Goal: Navigation & Orientation: Find specific page/section

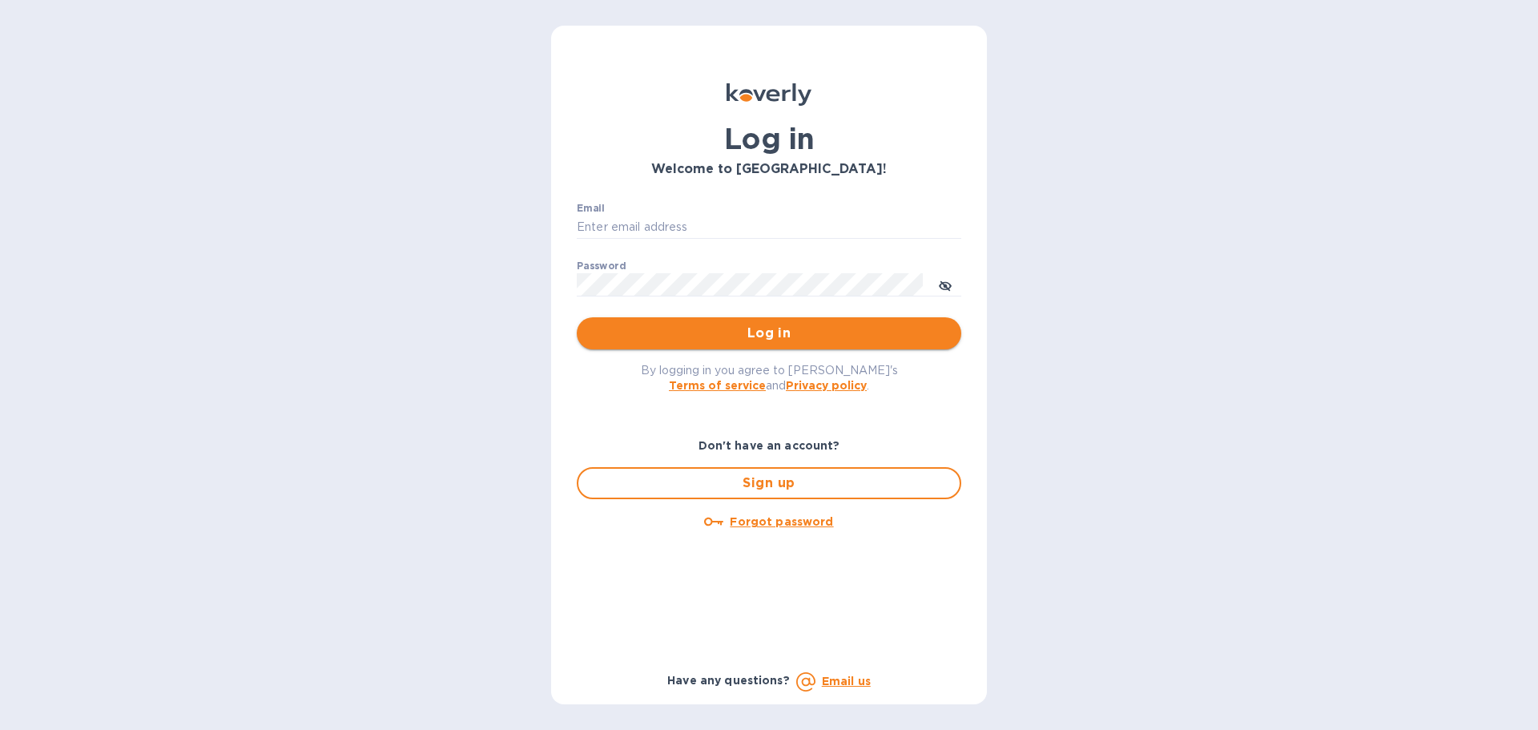
type input "[PERSON_NAME][EMAIL_ADDRESS][PERSON_NAME][DOMAIN_NAME]"
click at [792, 336] on span "Log in" at bounding box center [768, 333] width 359 height 19
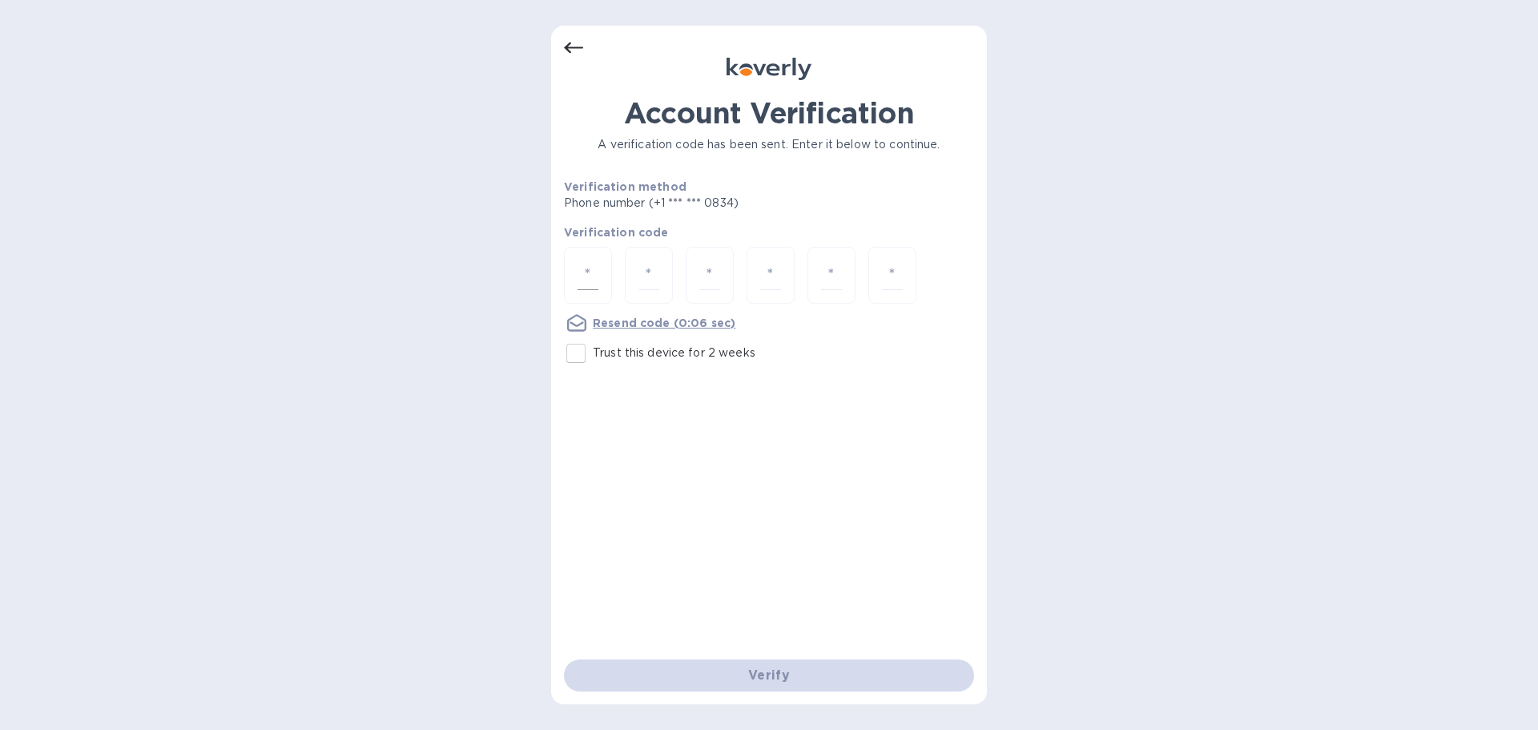
click at [585, 284] on input "number" at bounding box center [587, 275] width 21 height 30
type input "1"
type input "9"
type input "6"
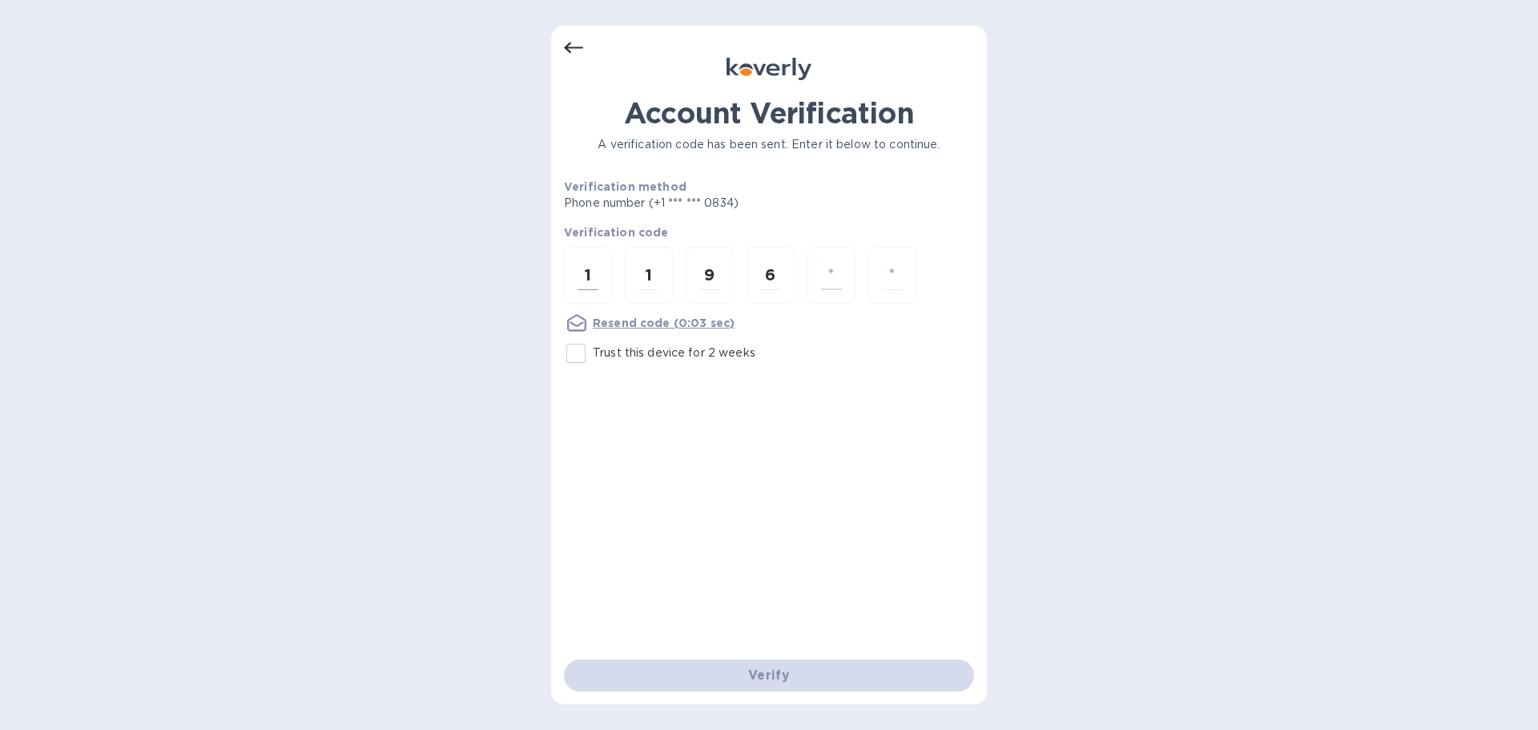
type input "6"
type input "3"
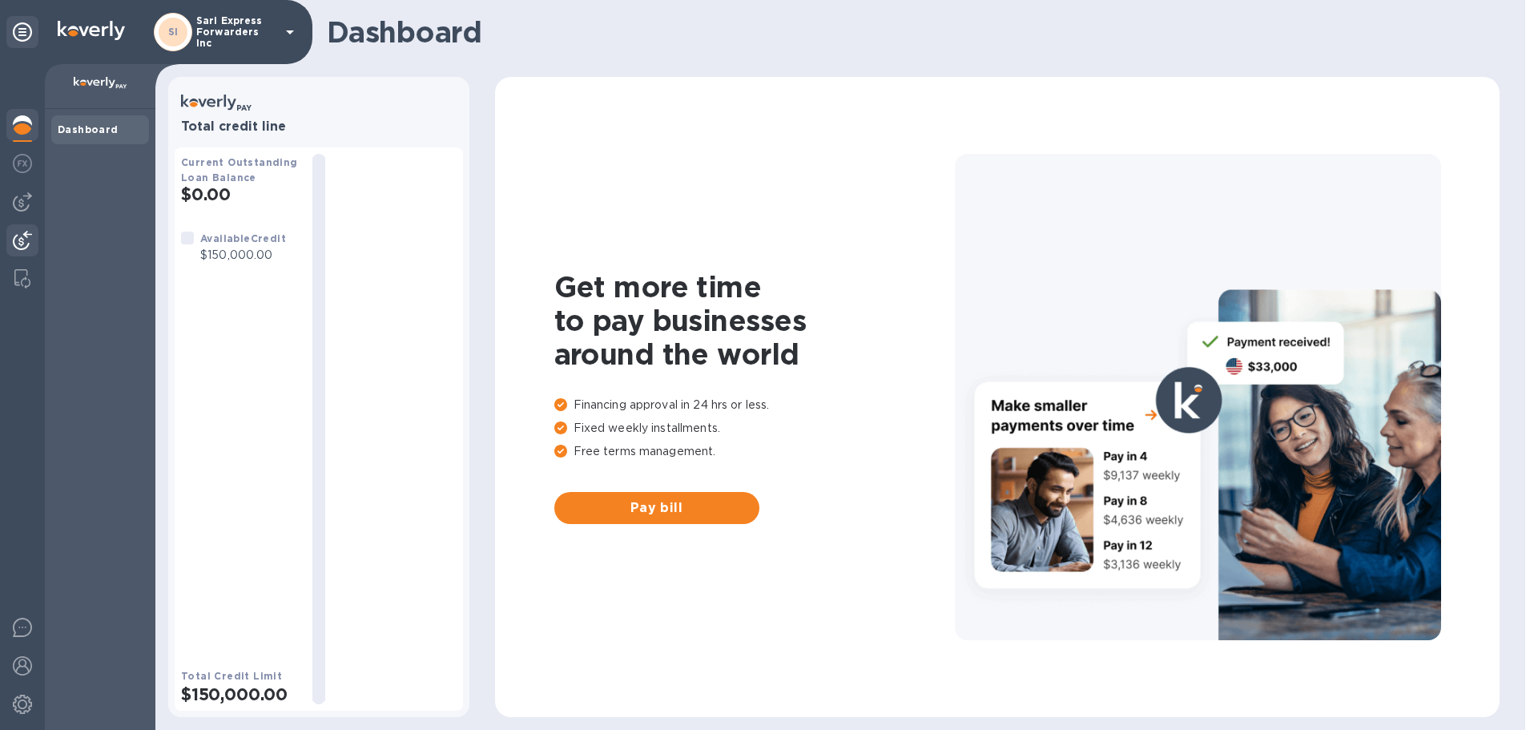
click at [22, 229] on div at bounding box center [22, 241] width 32 height 35
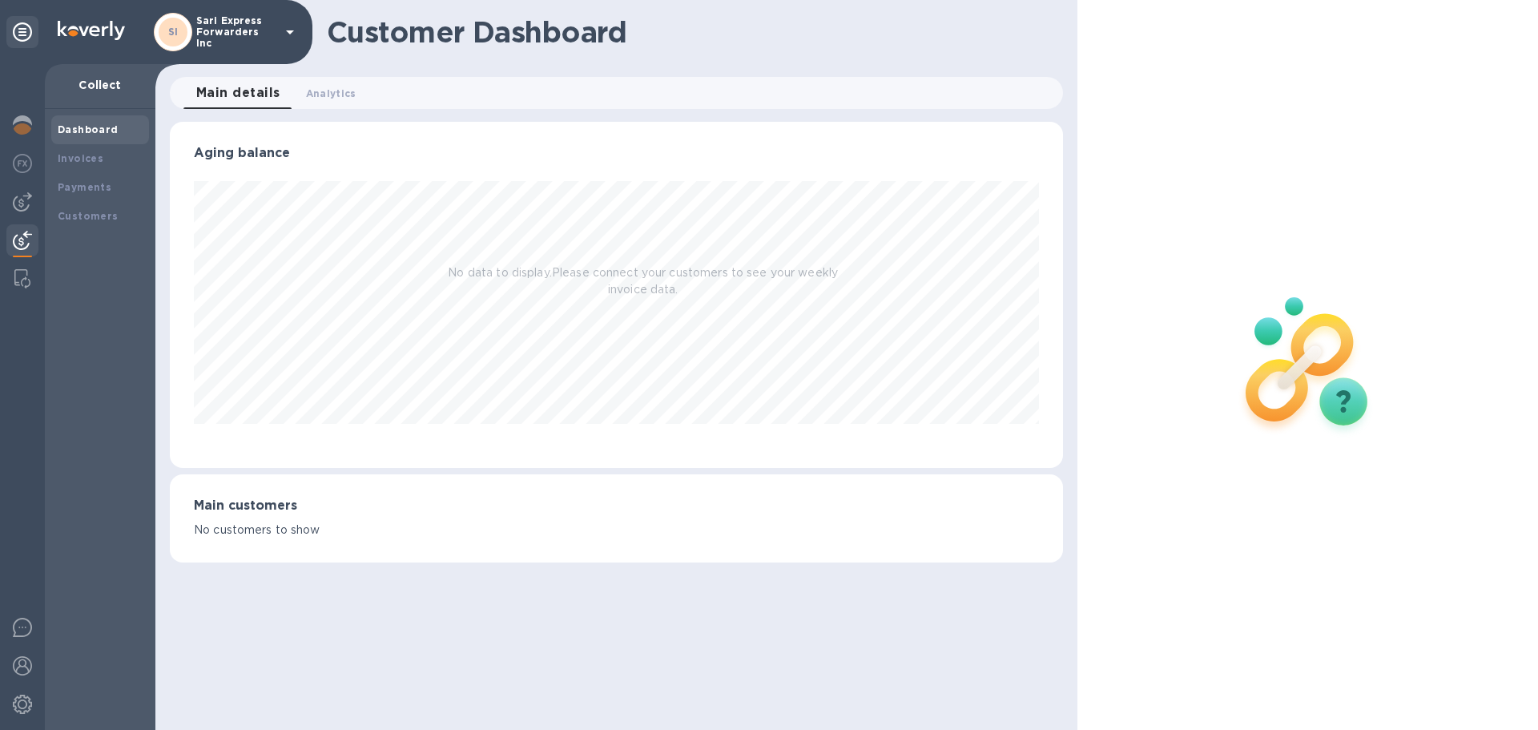
scroll to position [346, 892]
click at [24, 204] on img at bounding box center [22, 201] width 19 height 19
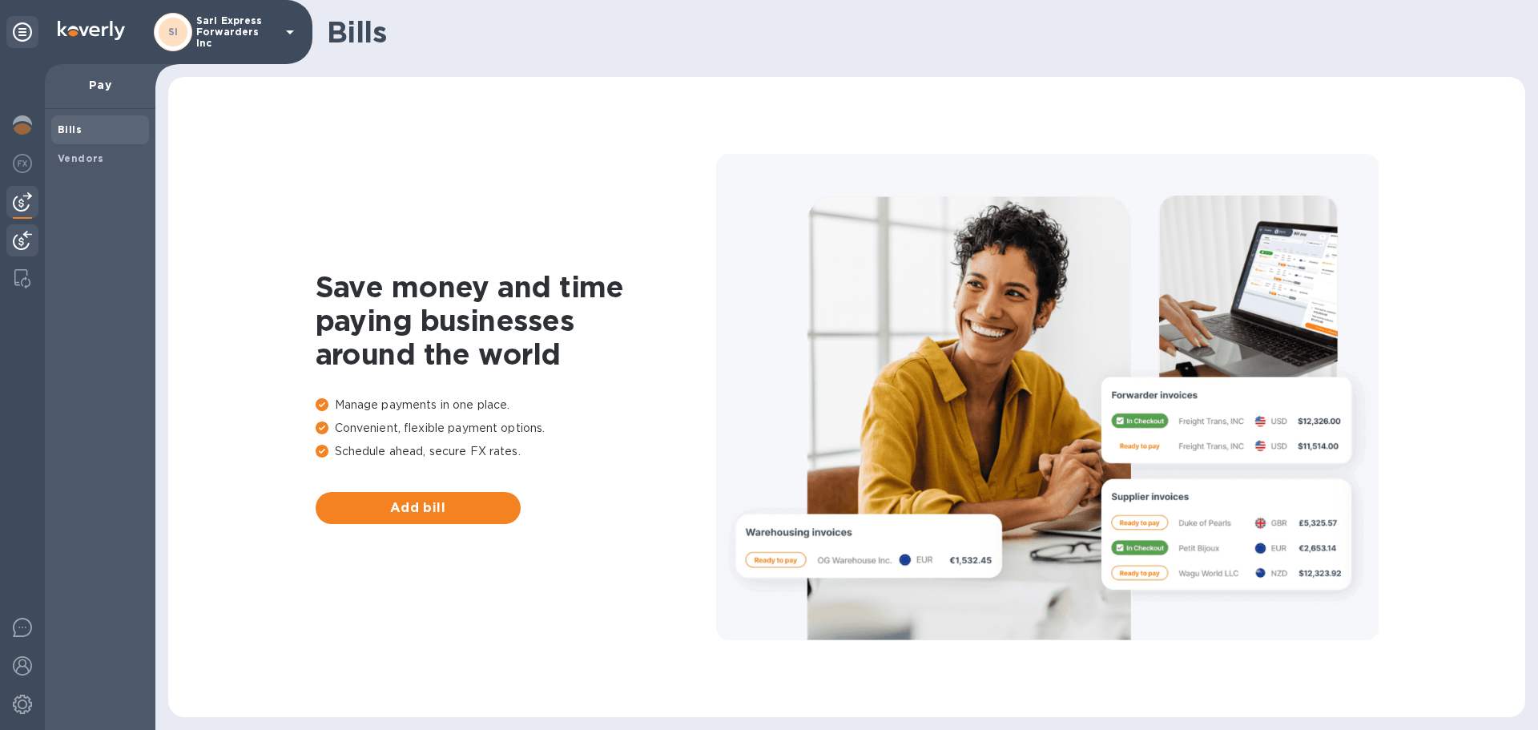
click at [14, 245] on div at bounding box center [22, 241] width 32 height 35
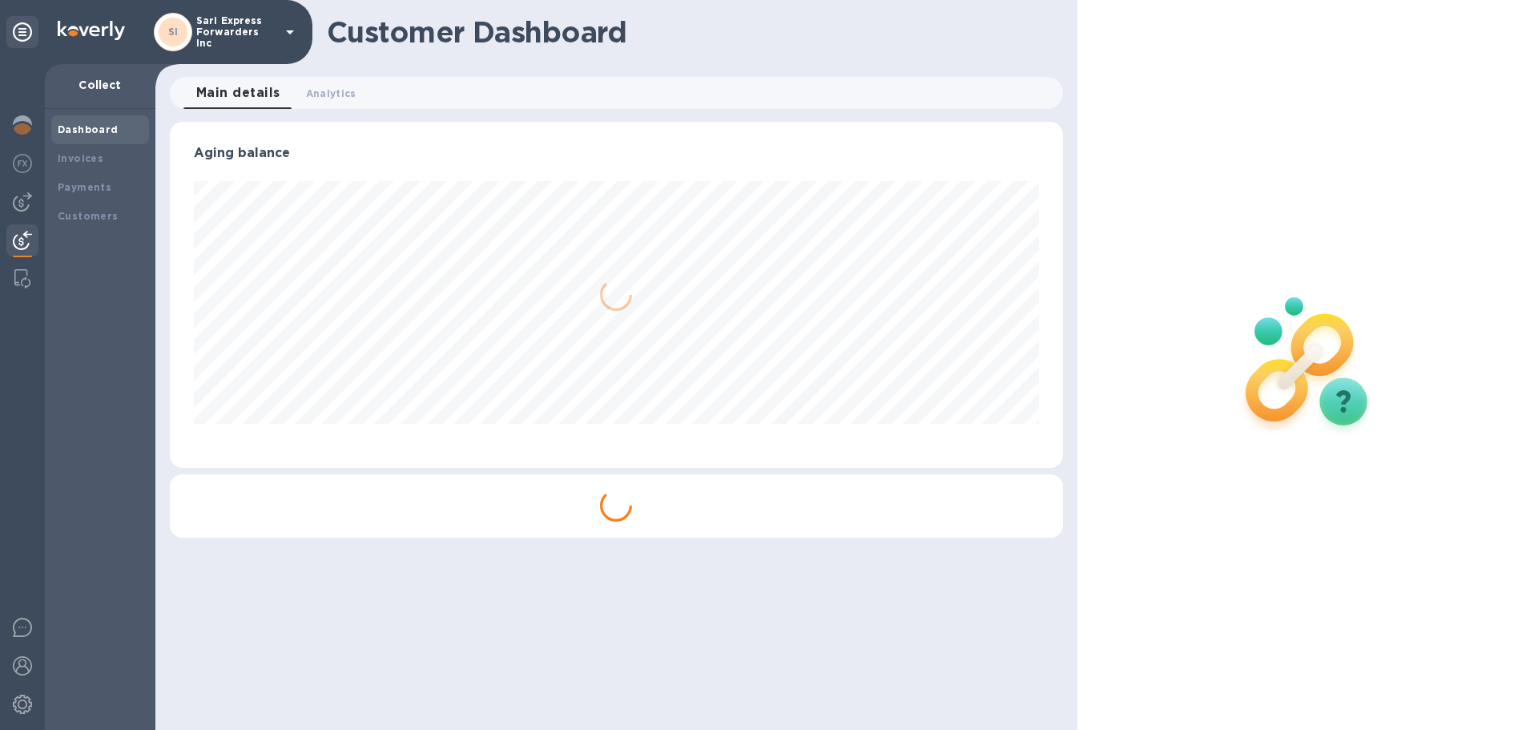
scroll to position [346, 892]
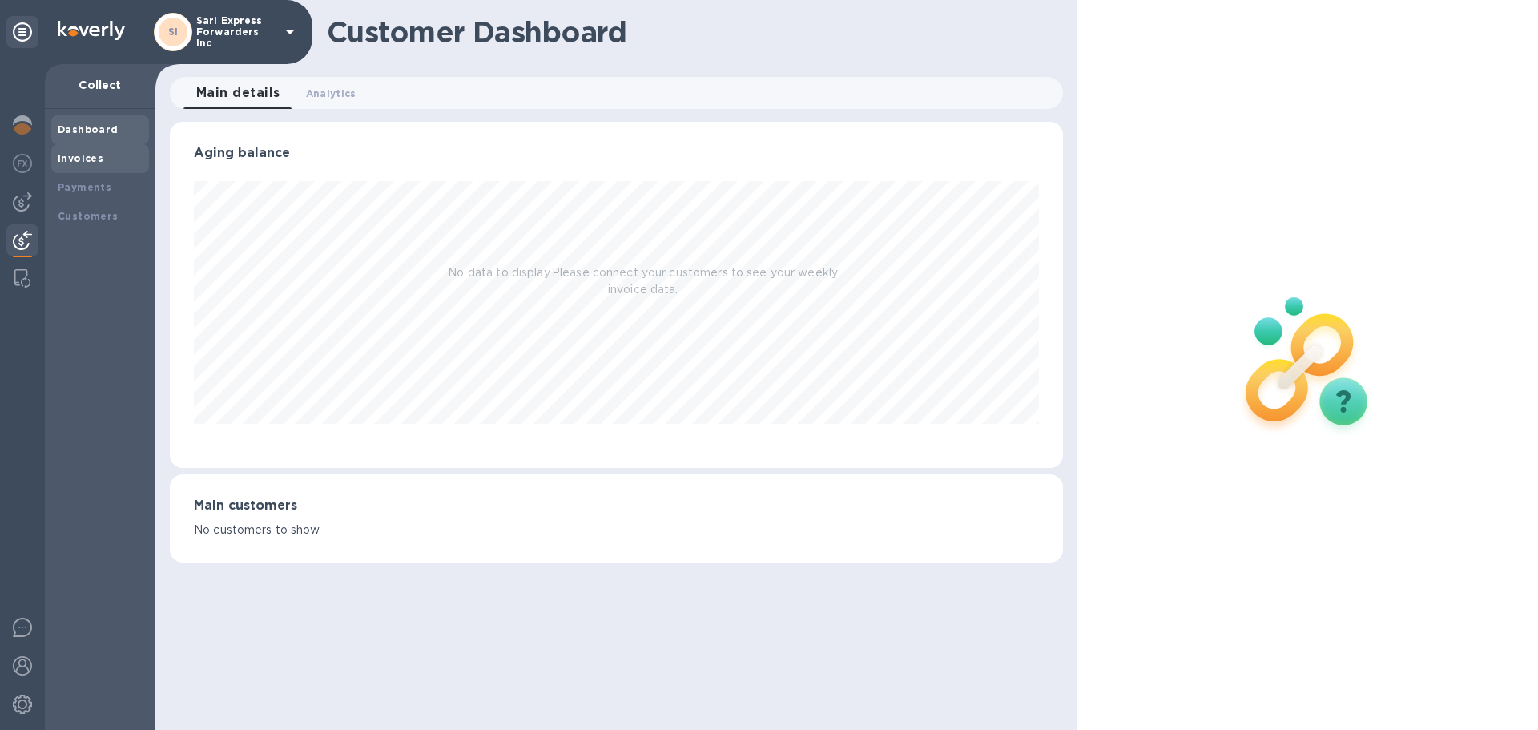
click at [94, 158] on b "Invoices" at bounding box center [81, 158] width 46 height 12
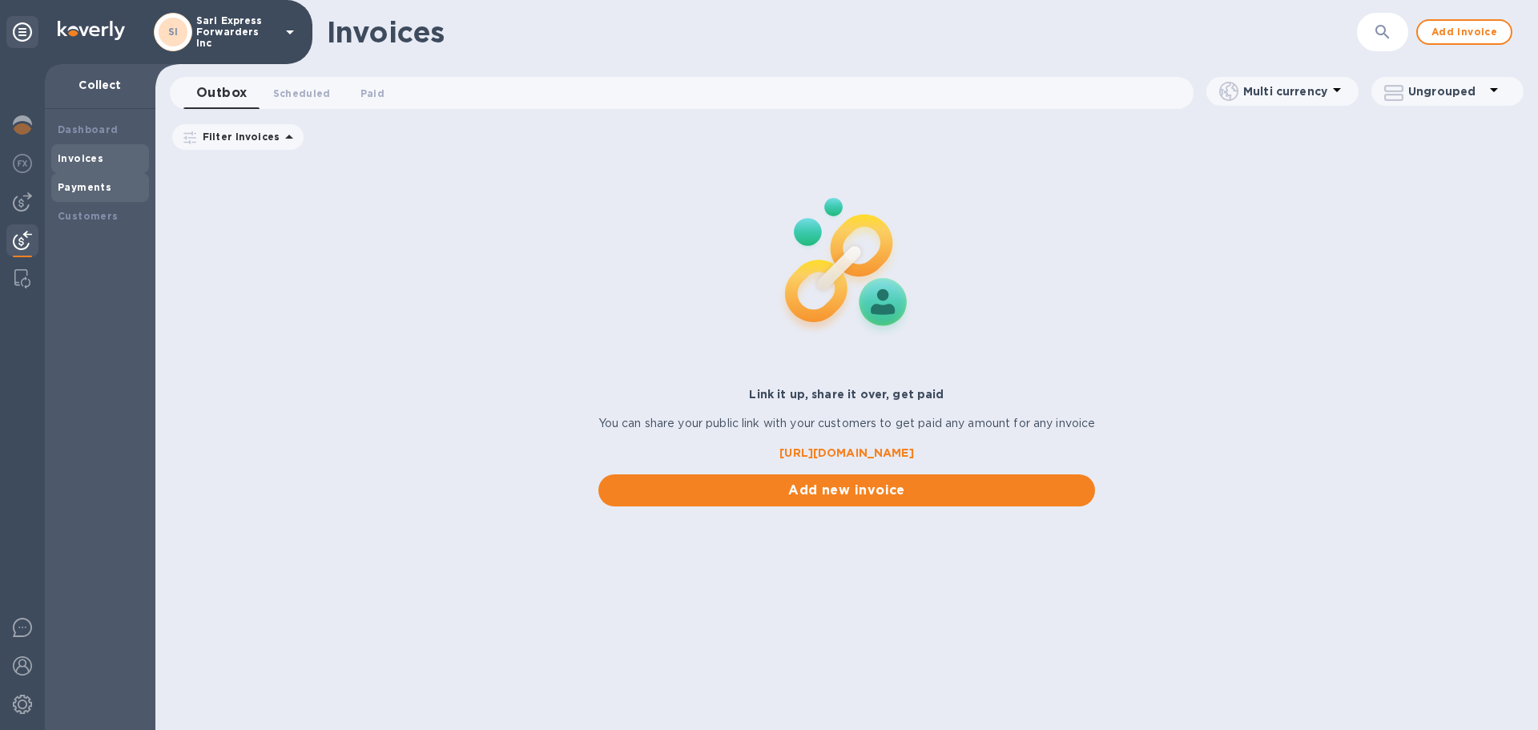
click at [90, 183] on b "Payments" at bounding box center [85, 187] width 54 height 12
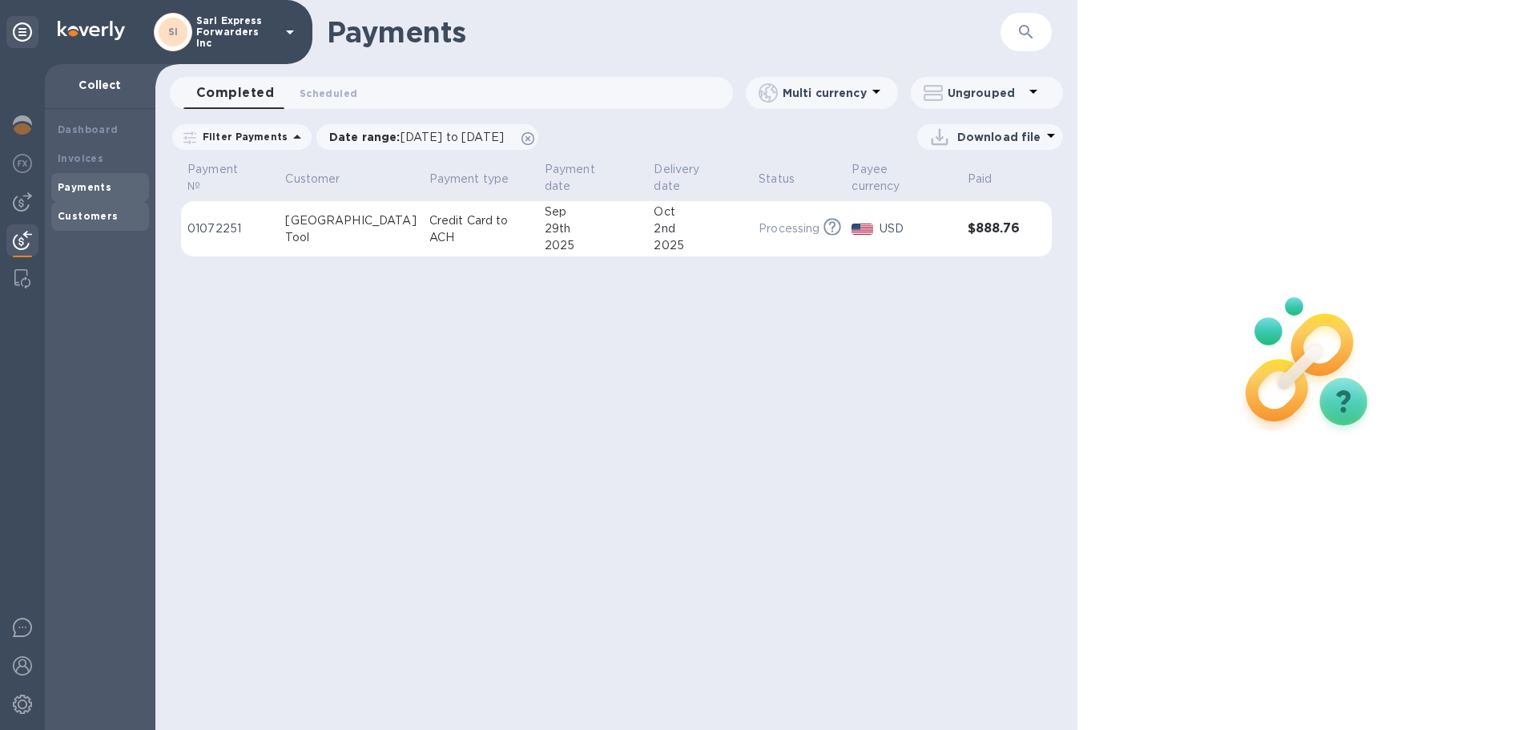
click at [75, 214] on b "Customers" at bounding box center [88, 216] width 61 height 12
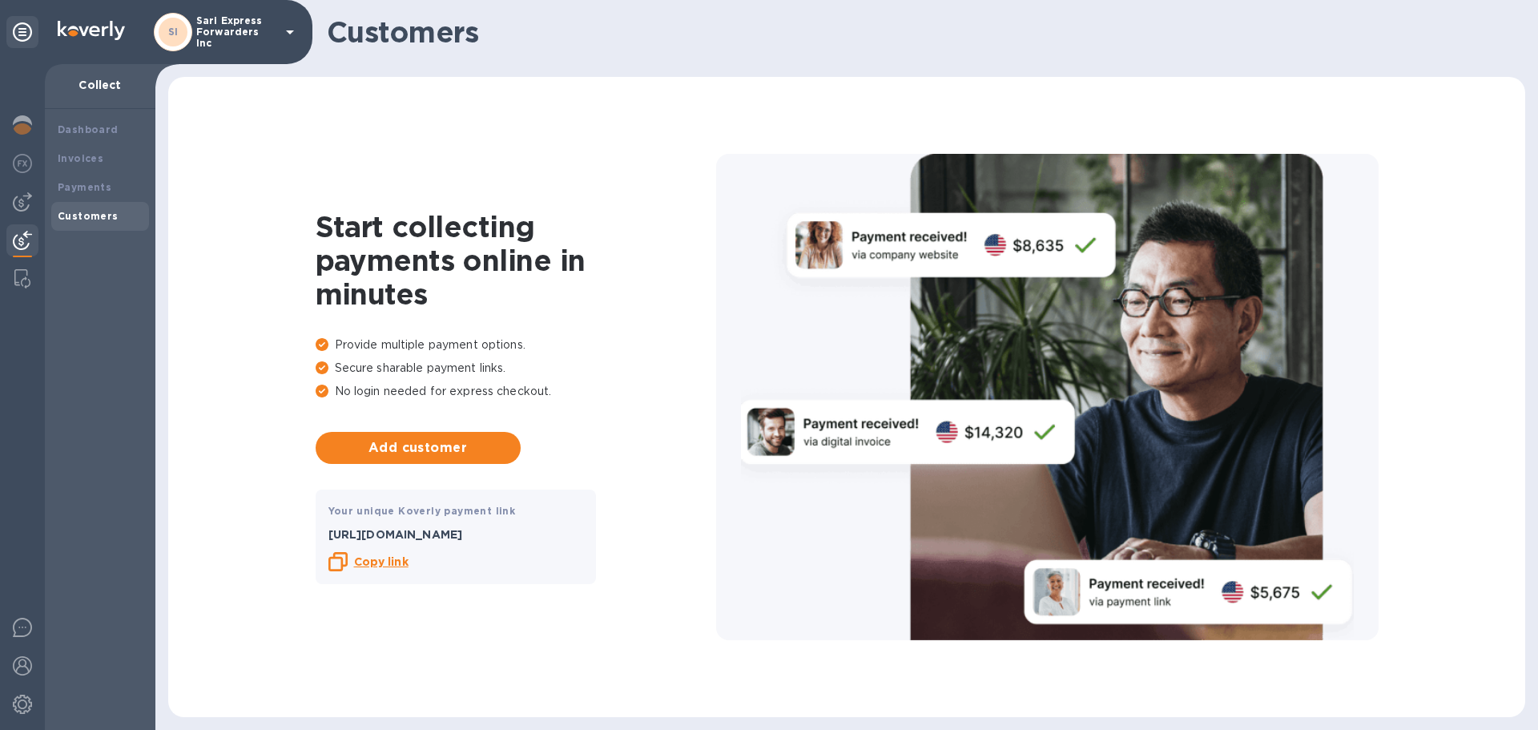
click at [385, 568] on b "Copy link" at bounding box center [381, 561] width 54 height 13
click at [82, 176] on div "Payments" at bounding box center [100, 187] width 98 height 29
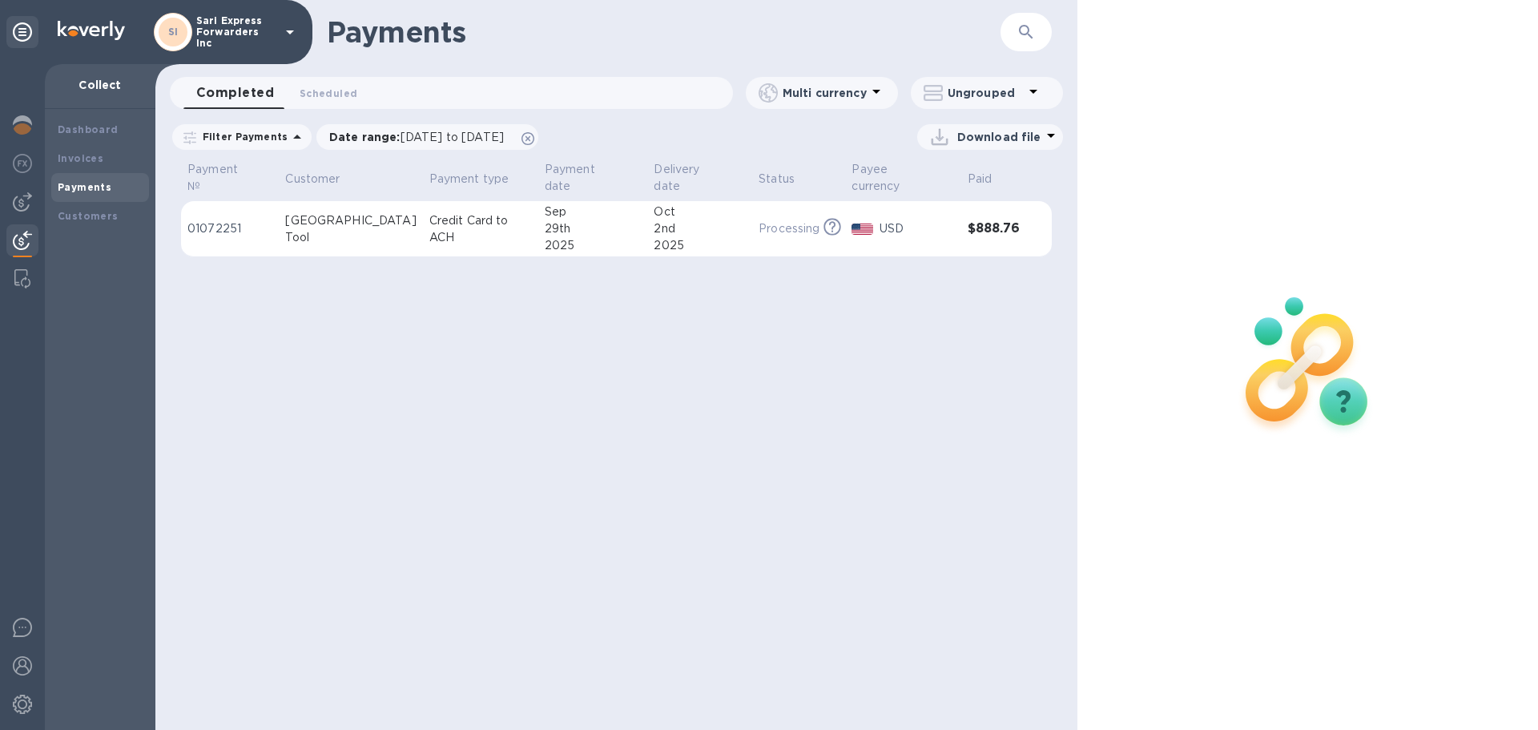
click at [890, 201] on td "USD" at bounding box center [902, 229] width 115 height 56
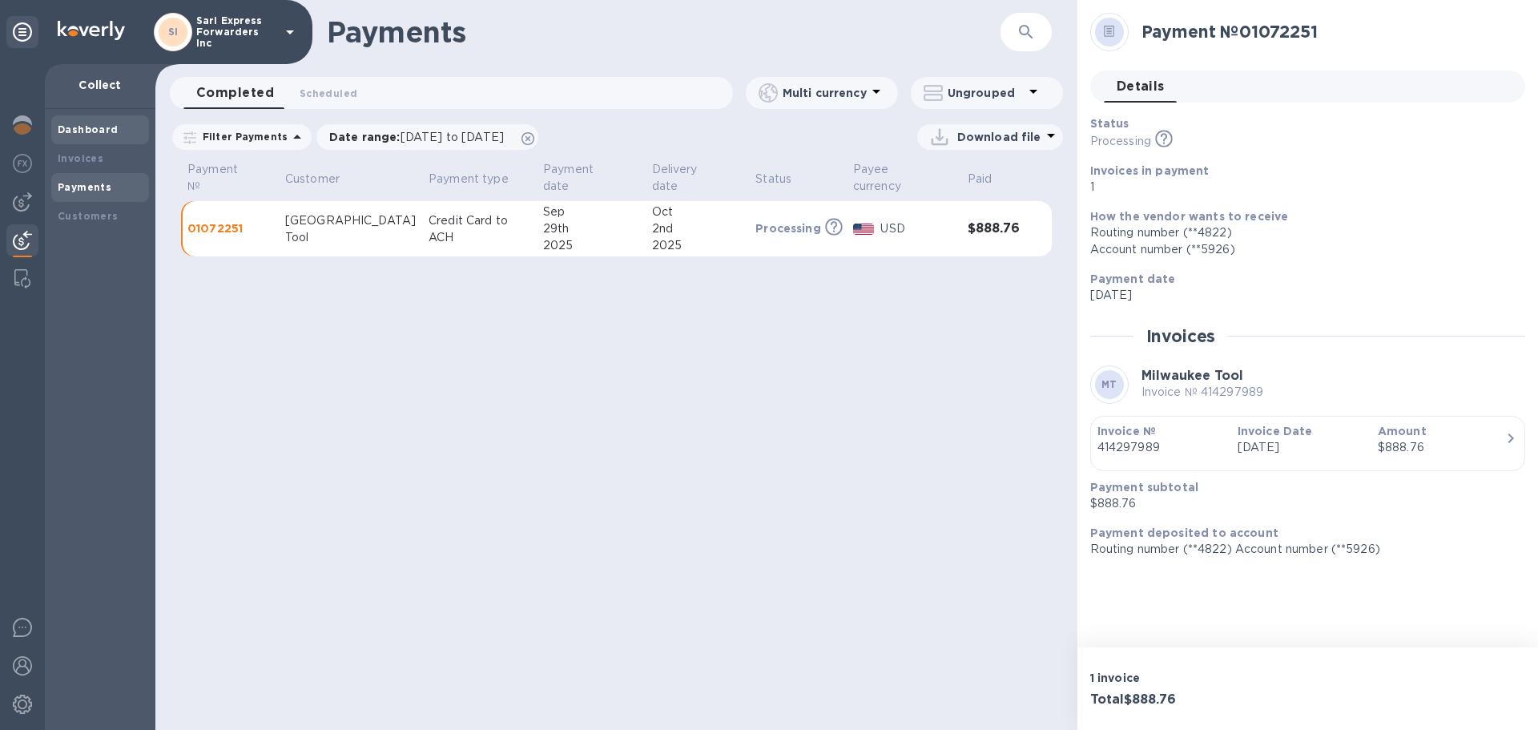
click at [104, 134] on b "Dashboard" at bounding box center [88, 129] width 61 height 12
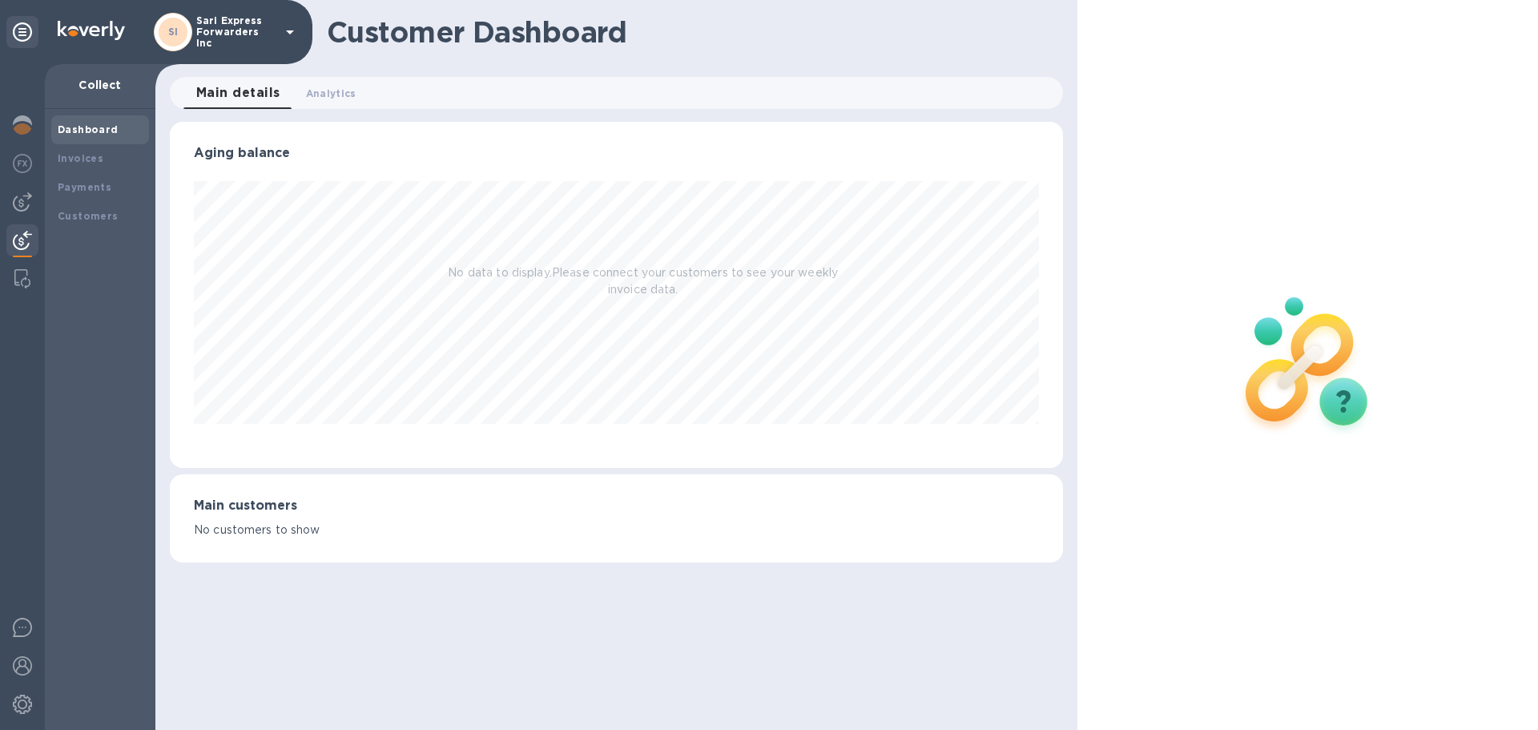
scroll to position [346, 892]
click at [107, 158] on div "Invoices" at bounding box center [100, 159] width 85 height 16
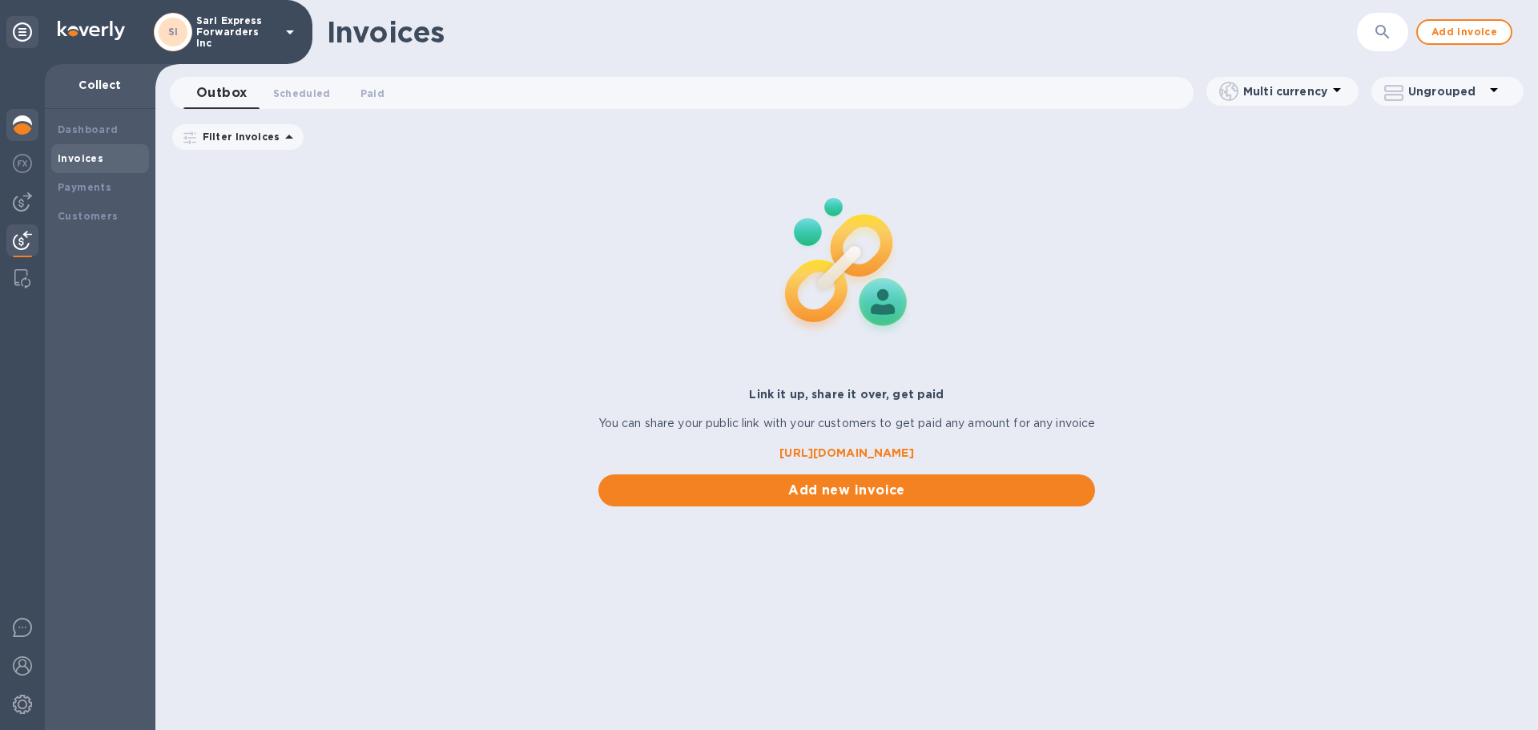
click at [16, 131] on img at bounding box center [22, 124] width 19 height 19
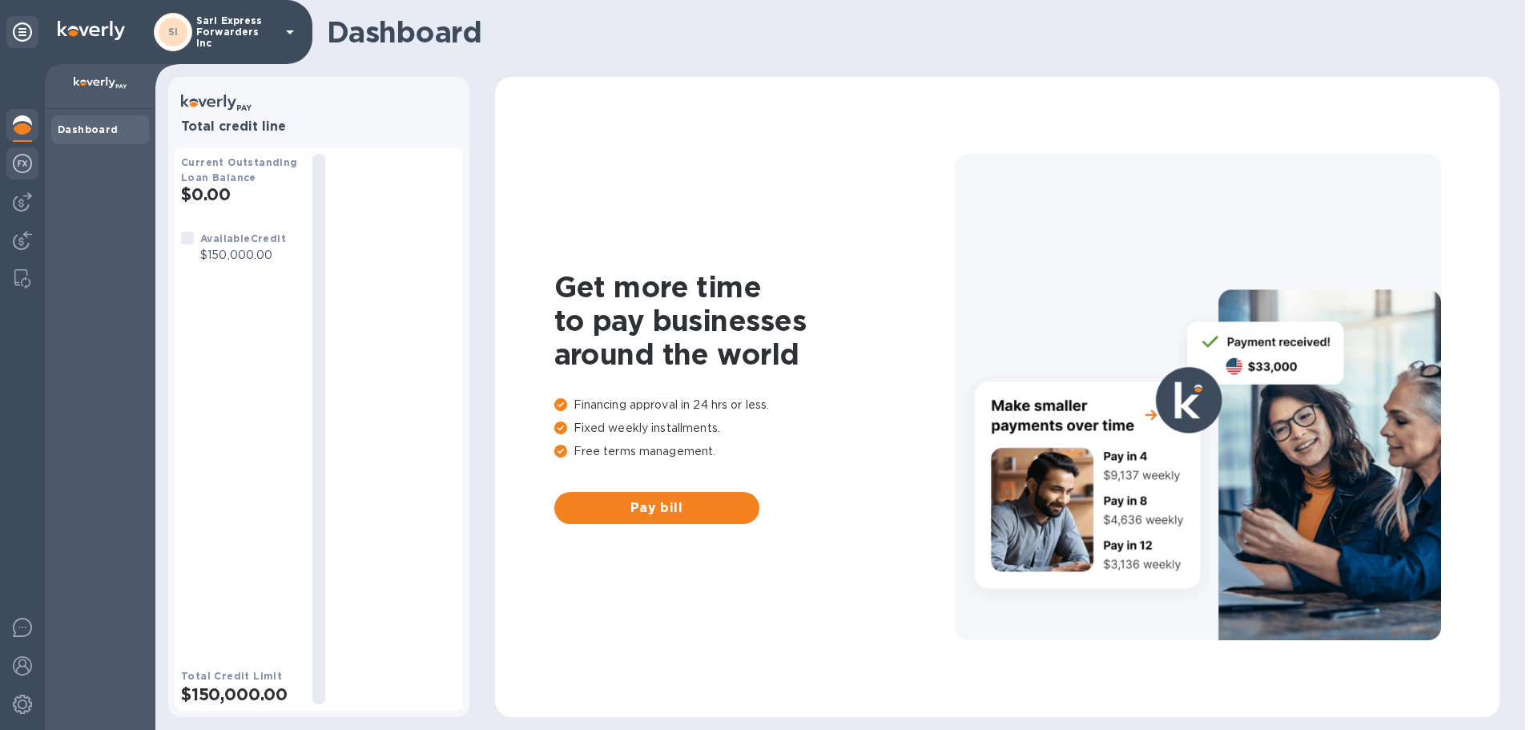
click at [27, 170] on img at bounding box center [22, 163] width 19 height 19
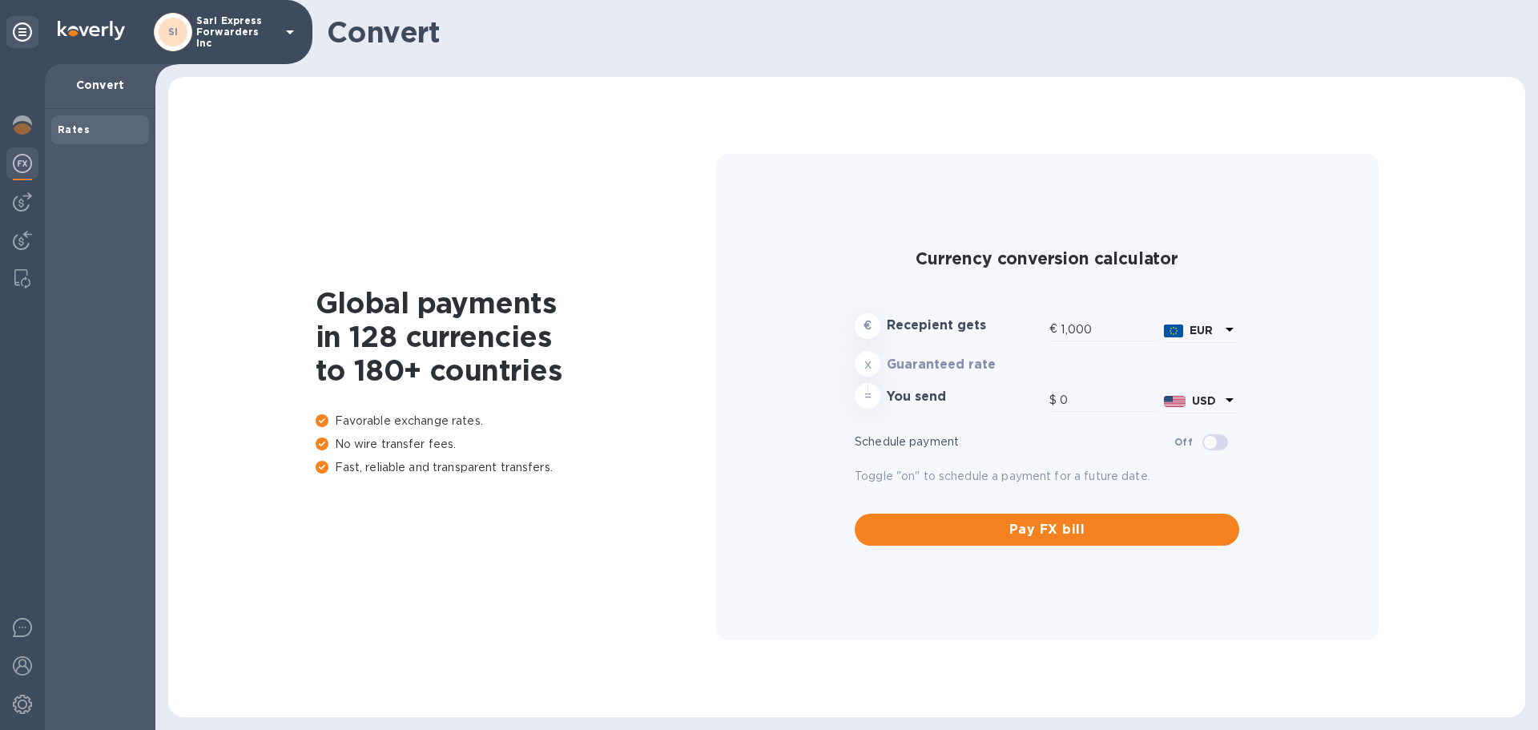
type input "1,179.99"
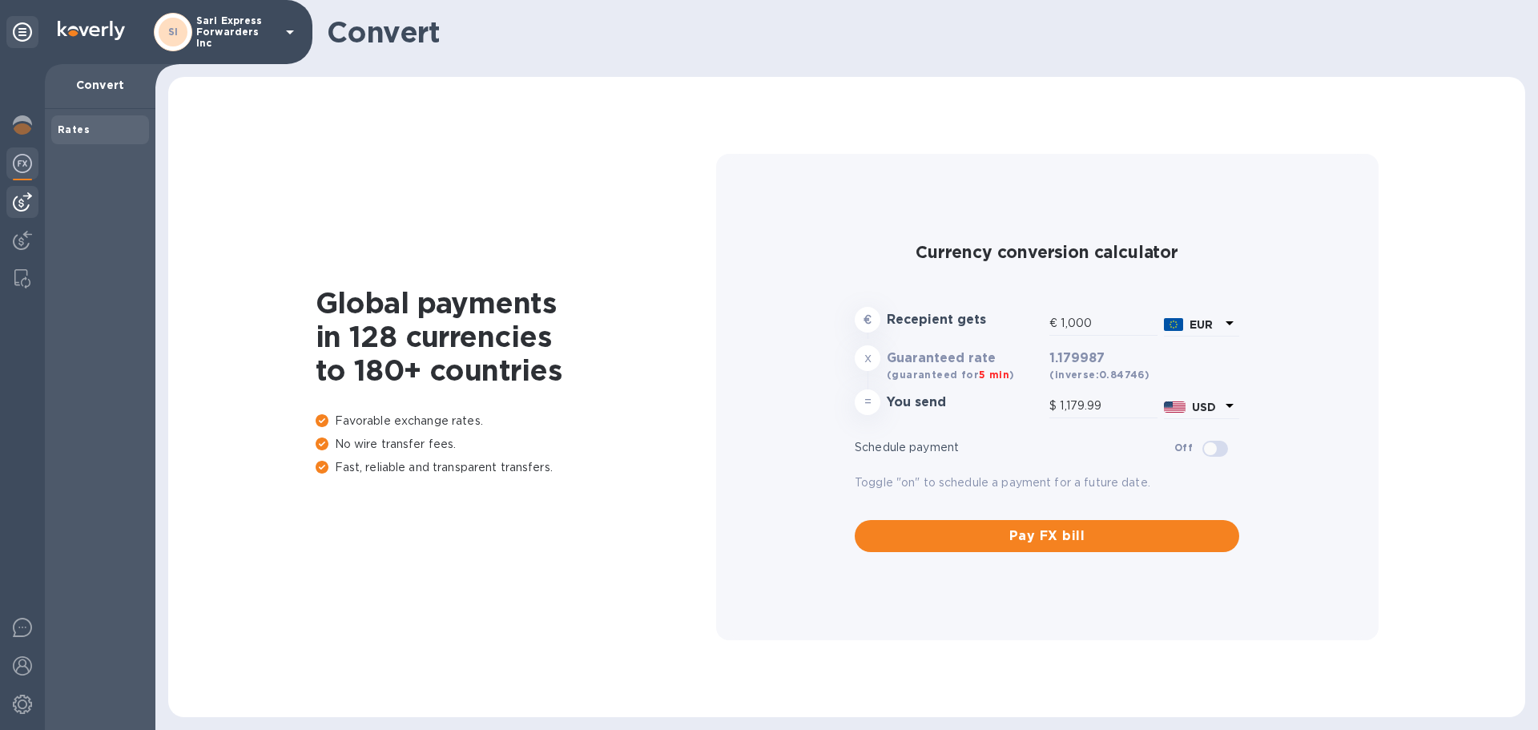
click at [17, 208] on img at bounding box center [22, 201] width 19 height 19
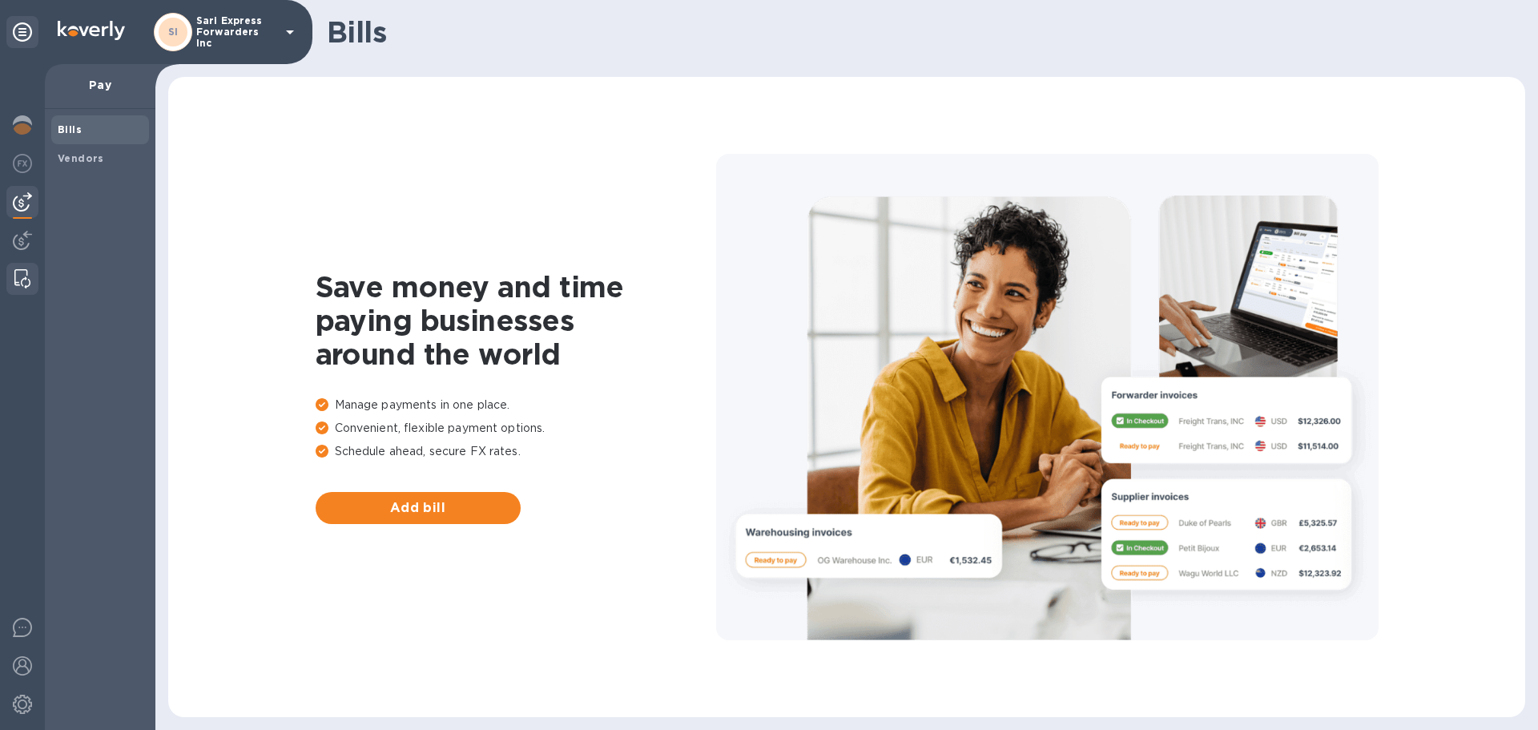
click at [24, 274] on img at bounding box center [22, 278] width 16 height 19
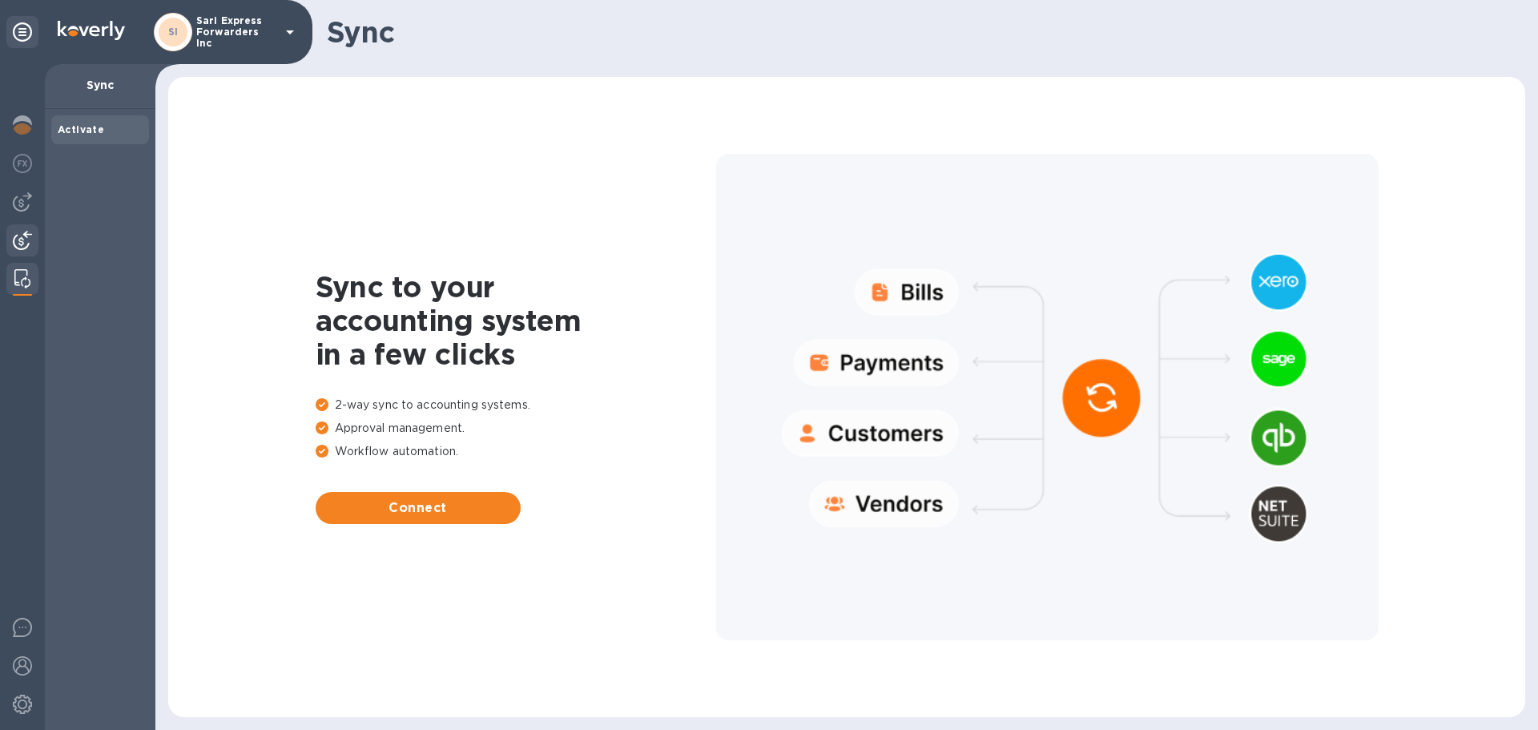
click at [10, 235] on div at bounding box center [22, 241] width 32 height 35
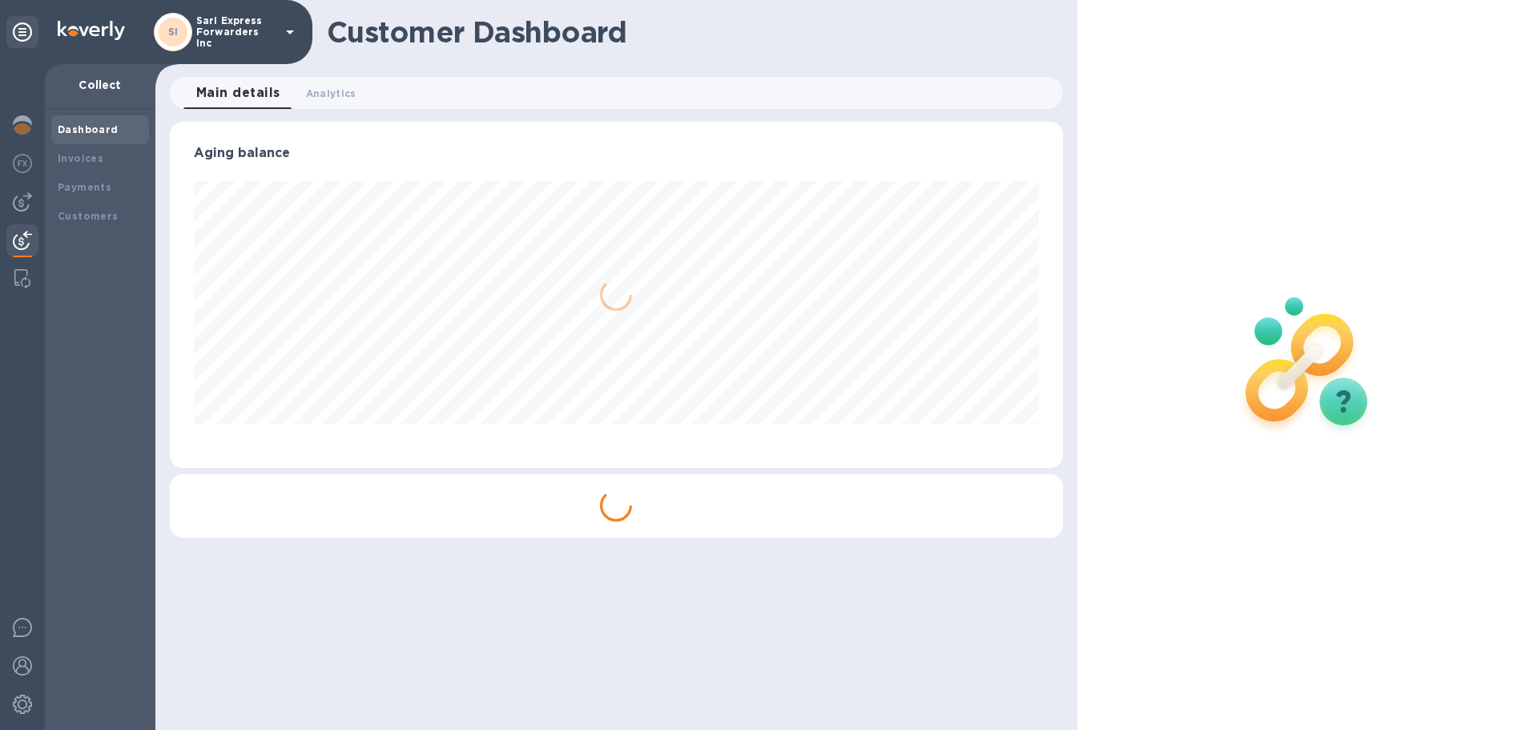
scroll to position [346, 892]
